Goal: Find specific page/section: Find specific page/section

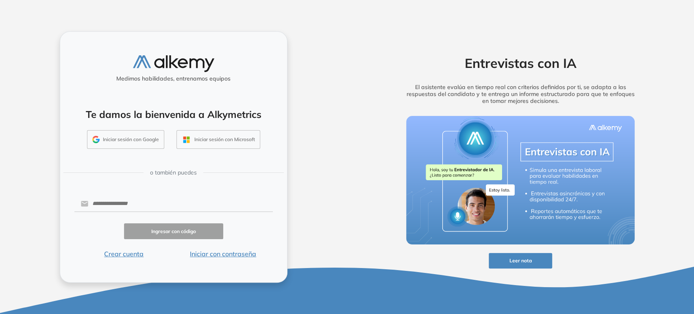
click at [127, 140] on button "Iniciar sesión con Google" at bounding box center [125, 139] width 77 height 19
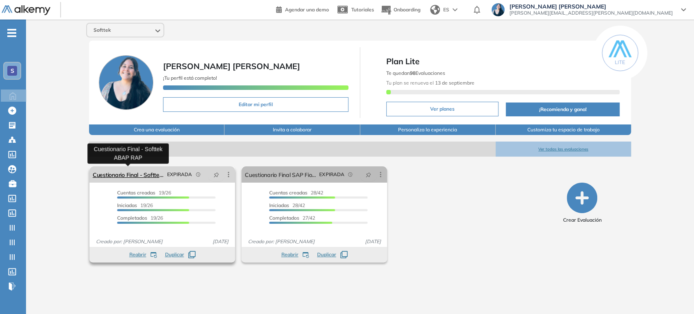
click at [137, 177] on link "Cuestionario Final - Softtek ABAP RAP" at bounding box center [128, 174] width 71 height 16
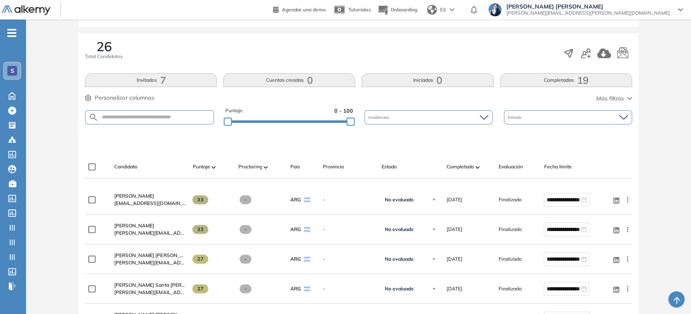
scroll to position [135, 0]
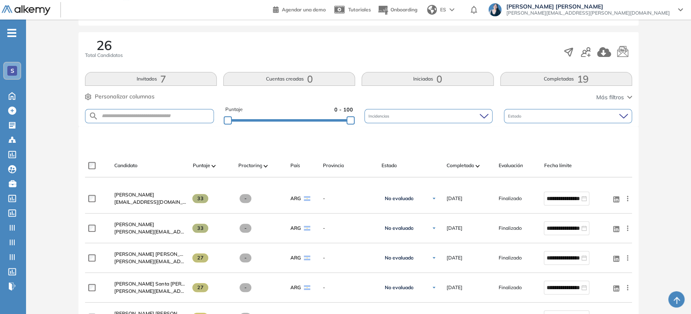
click at [530, 78] on button "Completadas 19" at bounding box center [566, 79] width 132 height 14
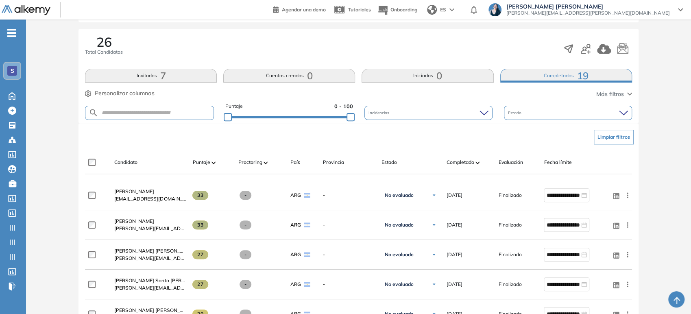
scroll to position [90, 0]
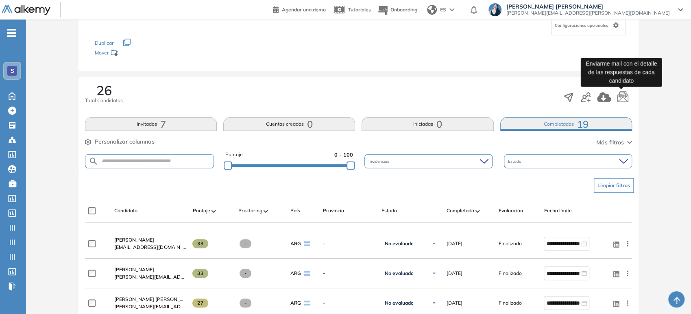
click at [618, 97] on icon "button" at bounding box center [622, 97] width 12 height 12
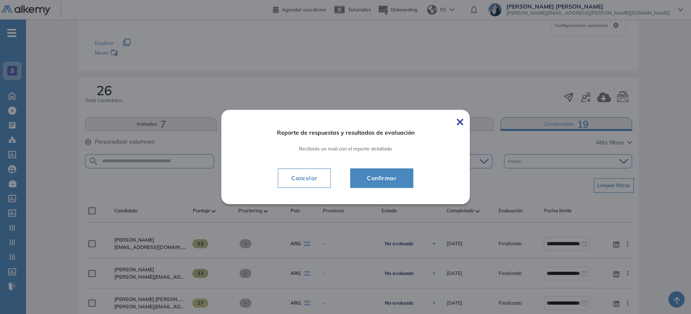
click at [377, 182] on span "Confirmar" at bounding box center [381, 178] width 43 height 10
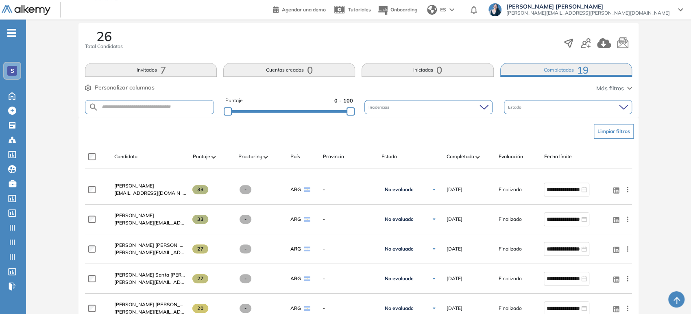
scroll to position [135, 0]
